Goal: Task Accomplishment & Management: Manage account settings

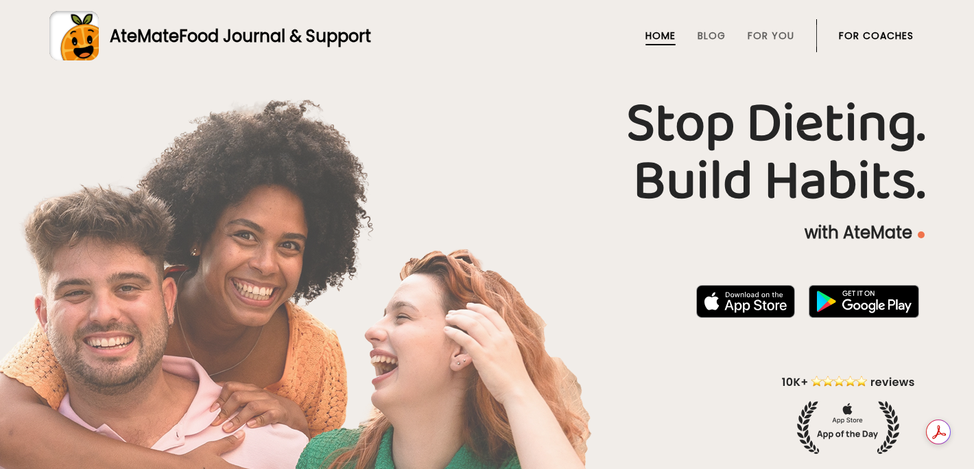
click at [873, 38] on link "For Coaches" at bounding box center [876, 35] width 75 height 11
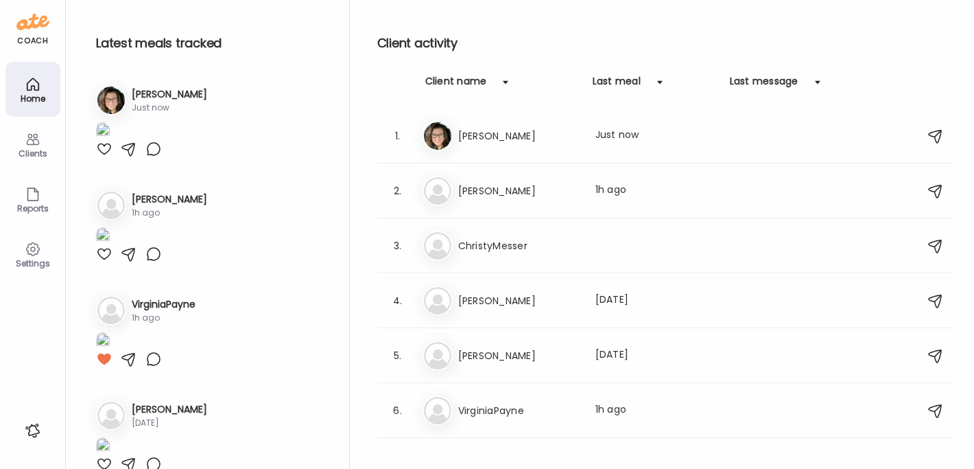
click at [23, 86] on div "Home" at bounding box center [32, 89] width 55 height 55
click at [30, 255] on icon at bounding box center [33, 249] width 16 height 16
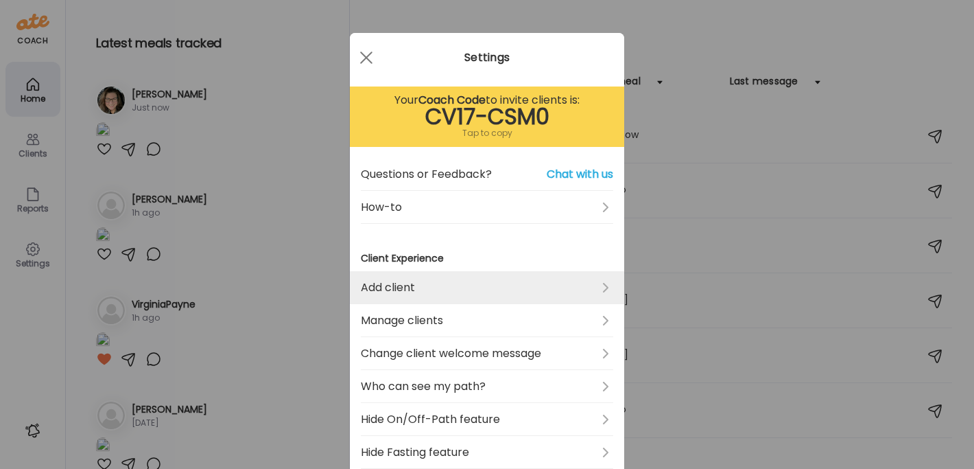
click at [468, 291] on link "Add client" at bounding box center [487, 287] width 252 height 33
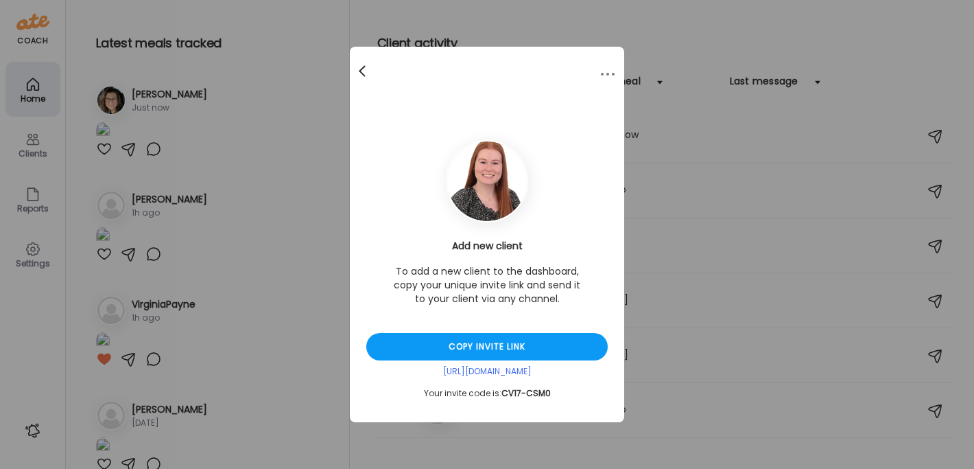
click at [365, 72] on span at bounding box center [362, 68] width 7 height 7
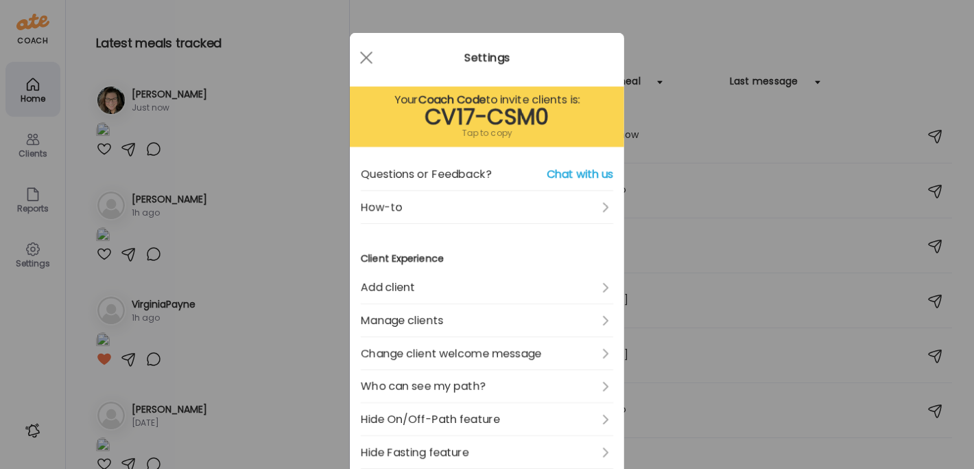
click at [34, 145] on div "Ate Coach Dashboard Wahoo! It’s official Take a moment to set up your Coach Pro…" at bounding box center [487, 234] width 974 height 469
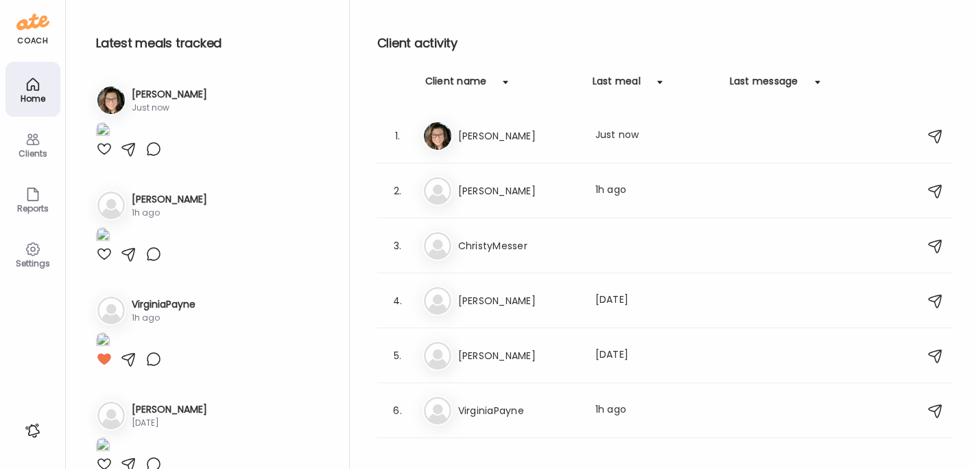
click at [33, 144] on icon at bounding box center [32, 140] width 13 height 12
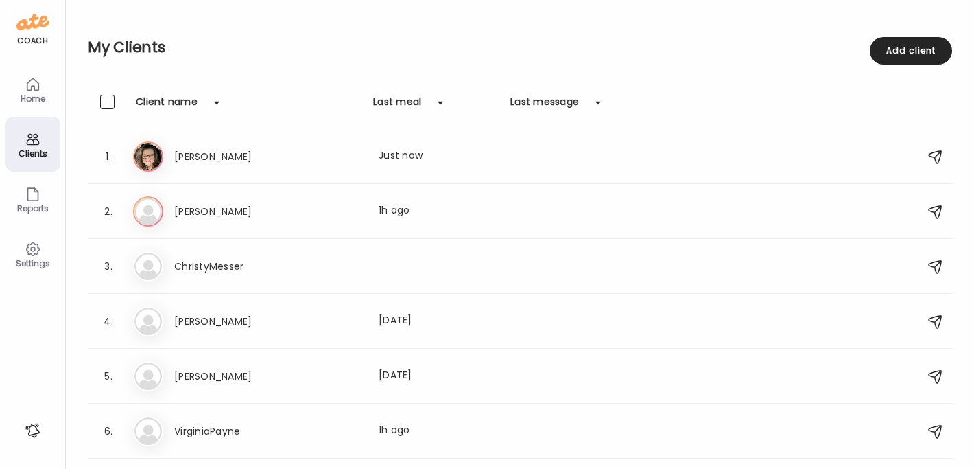
click at [29, 96] on div "Home" at bounding box center [32, 98] width 49 height 9
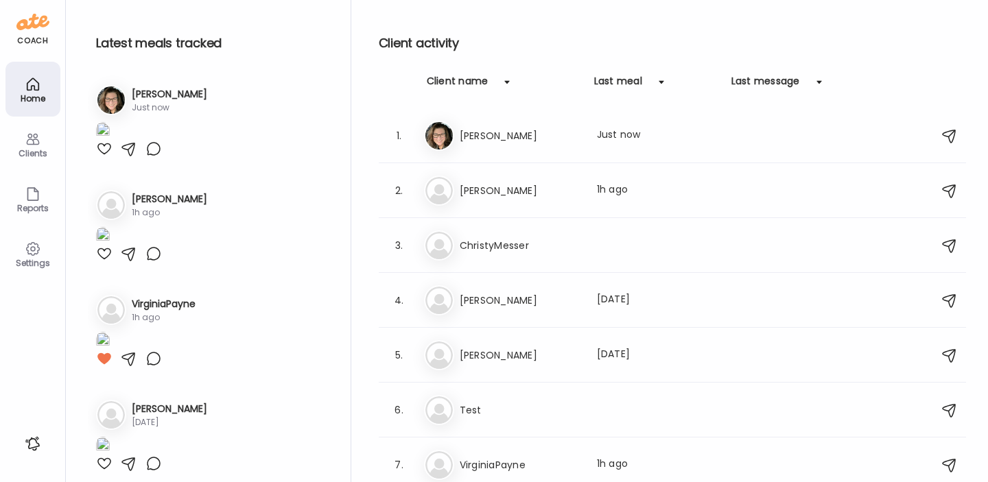
click at [571, 6] on div "Client activity Client name Last meal Last message 1. Ca Carolyn Last meal: Jus…" at bounding box center [672, 244] width 587 height 489
click at [766, 19] on div "Client activity Client name Last meal Last message 1. Ca Carolyn Last meal: Jus…" at bounding box center [672, 244] width 587 height 489
